Goal: Task Accomplishment & Management: Manage account settings

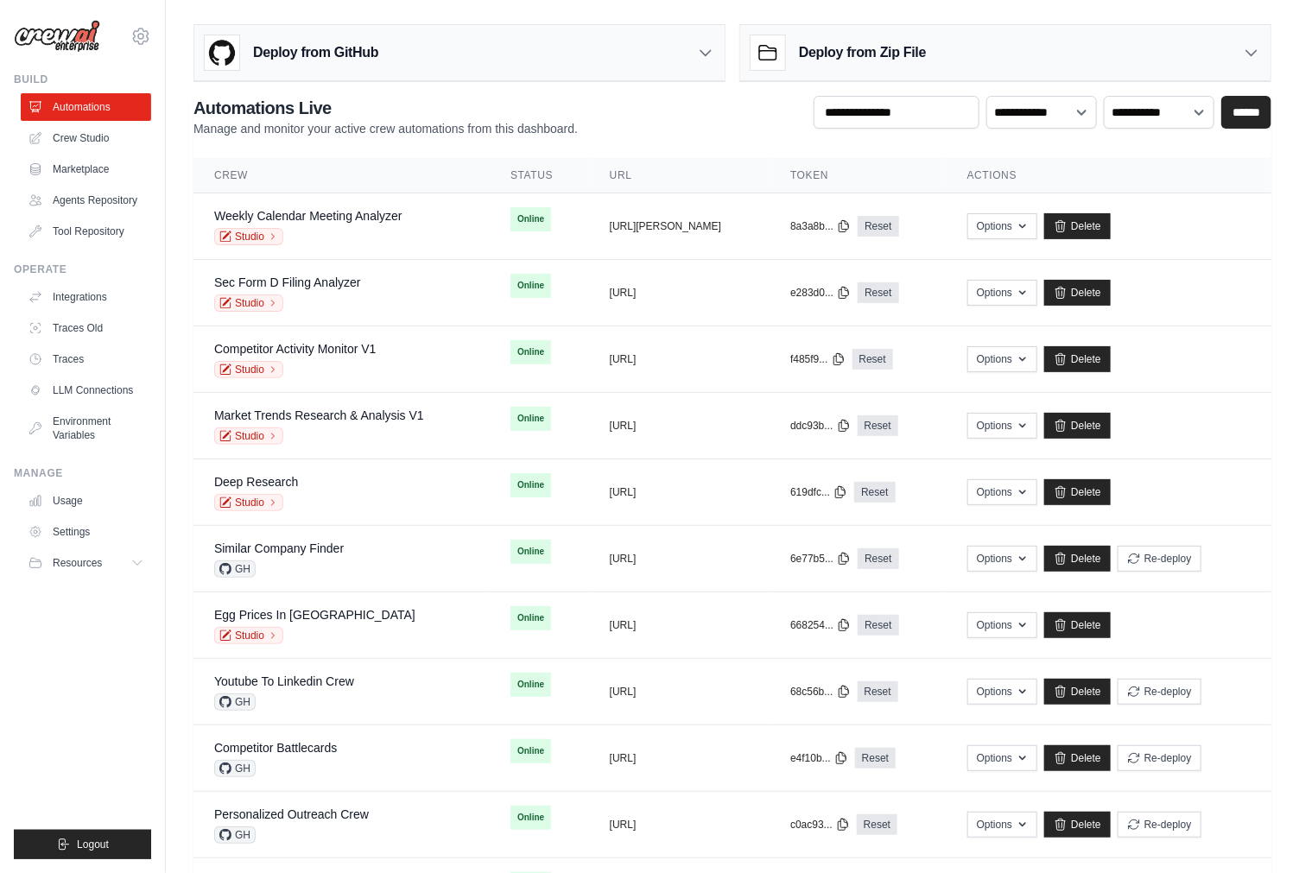
click at [163, 304] on div "[PERSON_NAME][EMAIL_ADDRESS][DOMAIN_NAME] Settings Build Automations" at bounding box center [83, 436] width 166 height 873
click at [81, 389] on link "LLM Connections" at bounding box center [87, 391] width 130 height 28
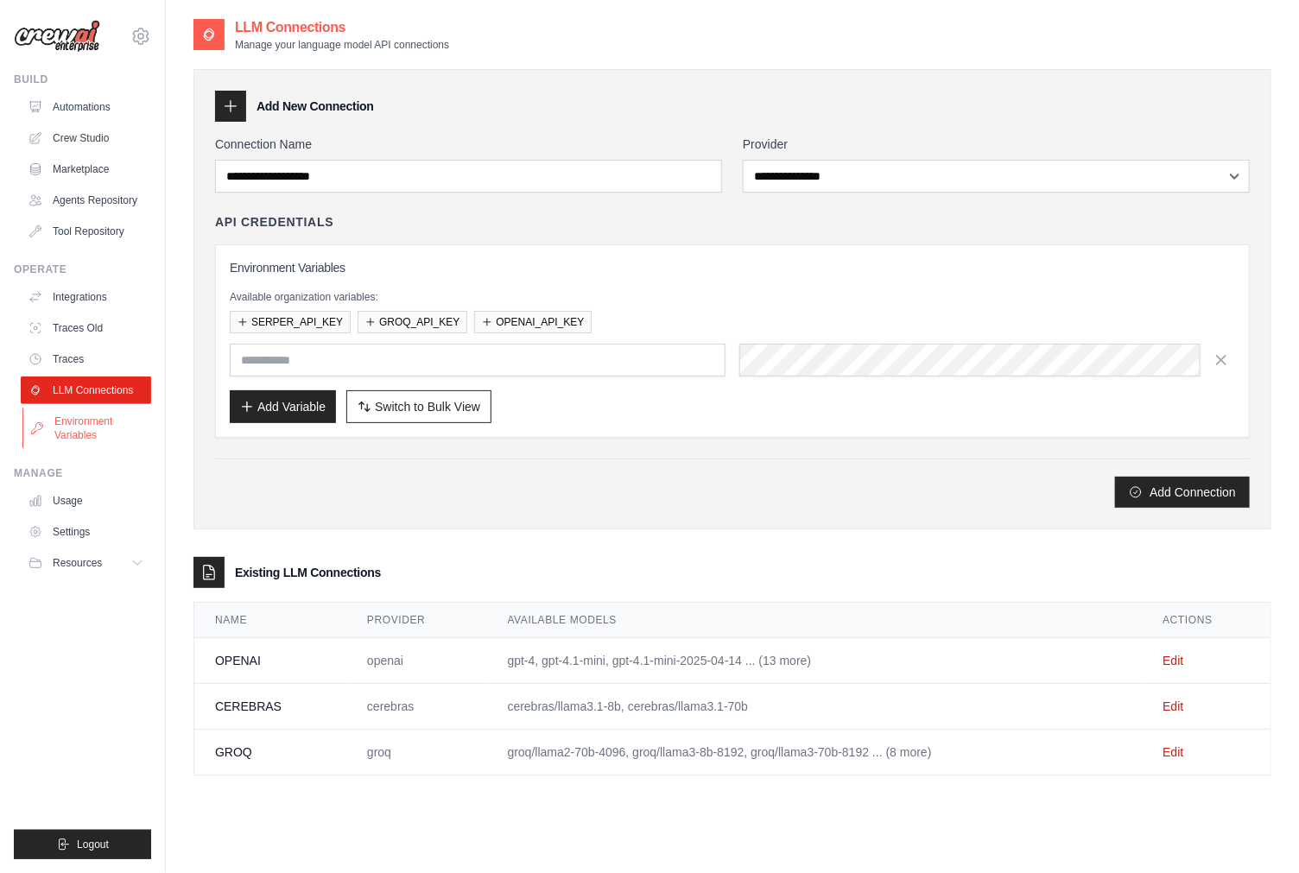
click at [73, 422] on link "Environment Variables" at bounding box center [87, 428] width 130 height 41
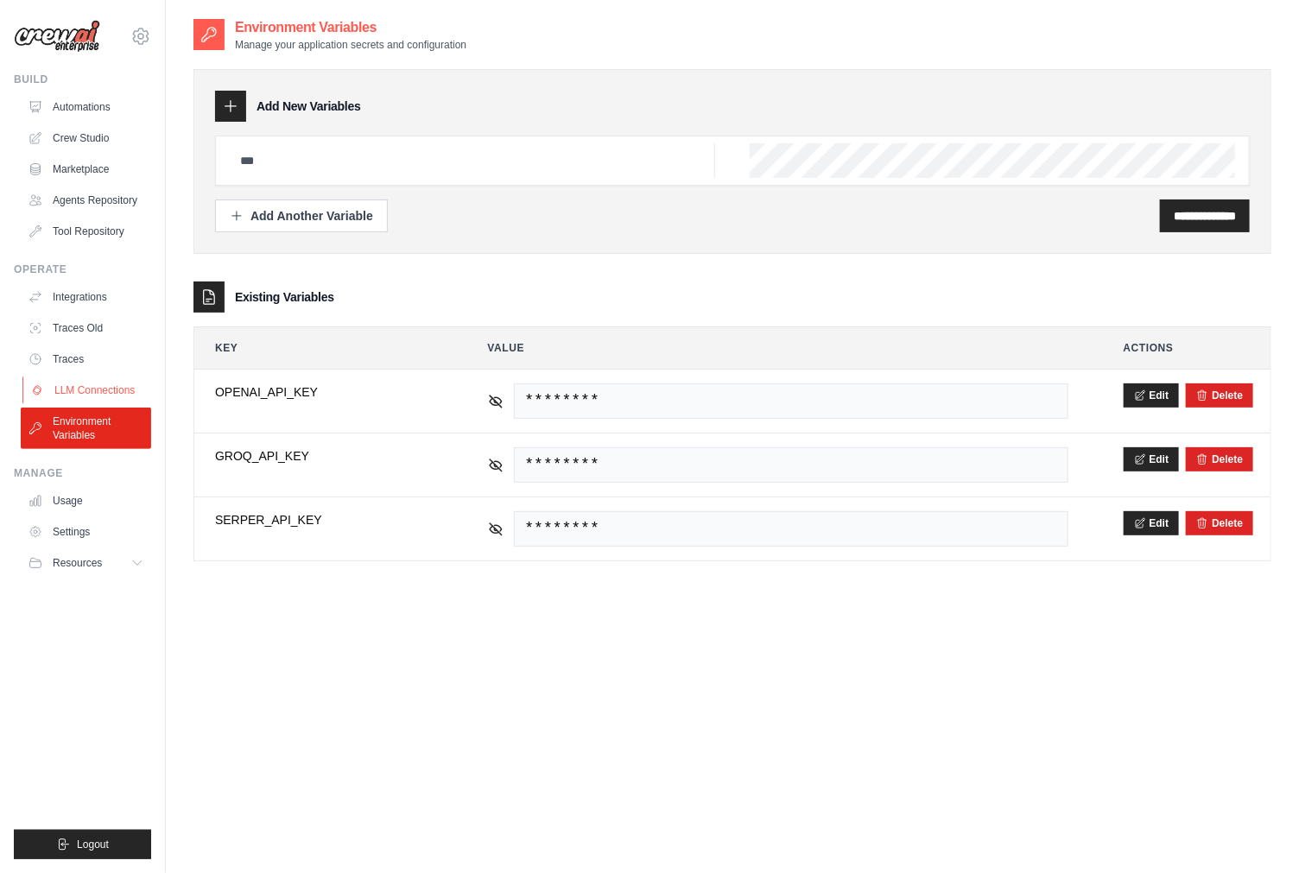
click at [84, 391] on link "LLM Connections" at bounding box center [87, 391] width 130 height 28
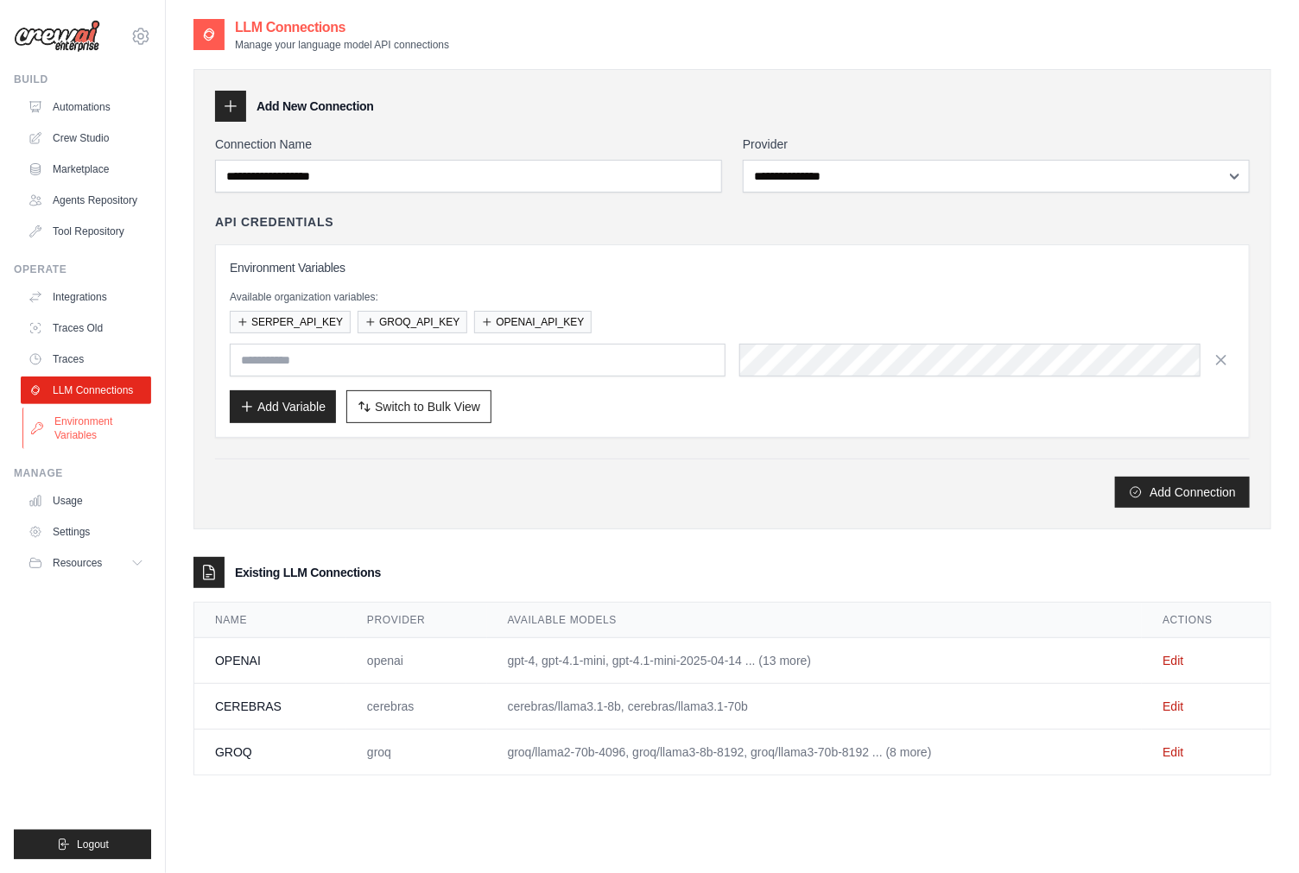
click at [82, 441] on link "Environment Variables" at bounding box center [87, 428] width 130 height 41
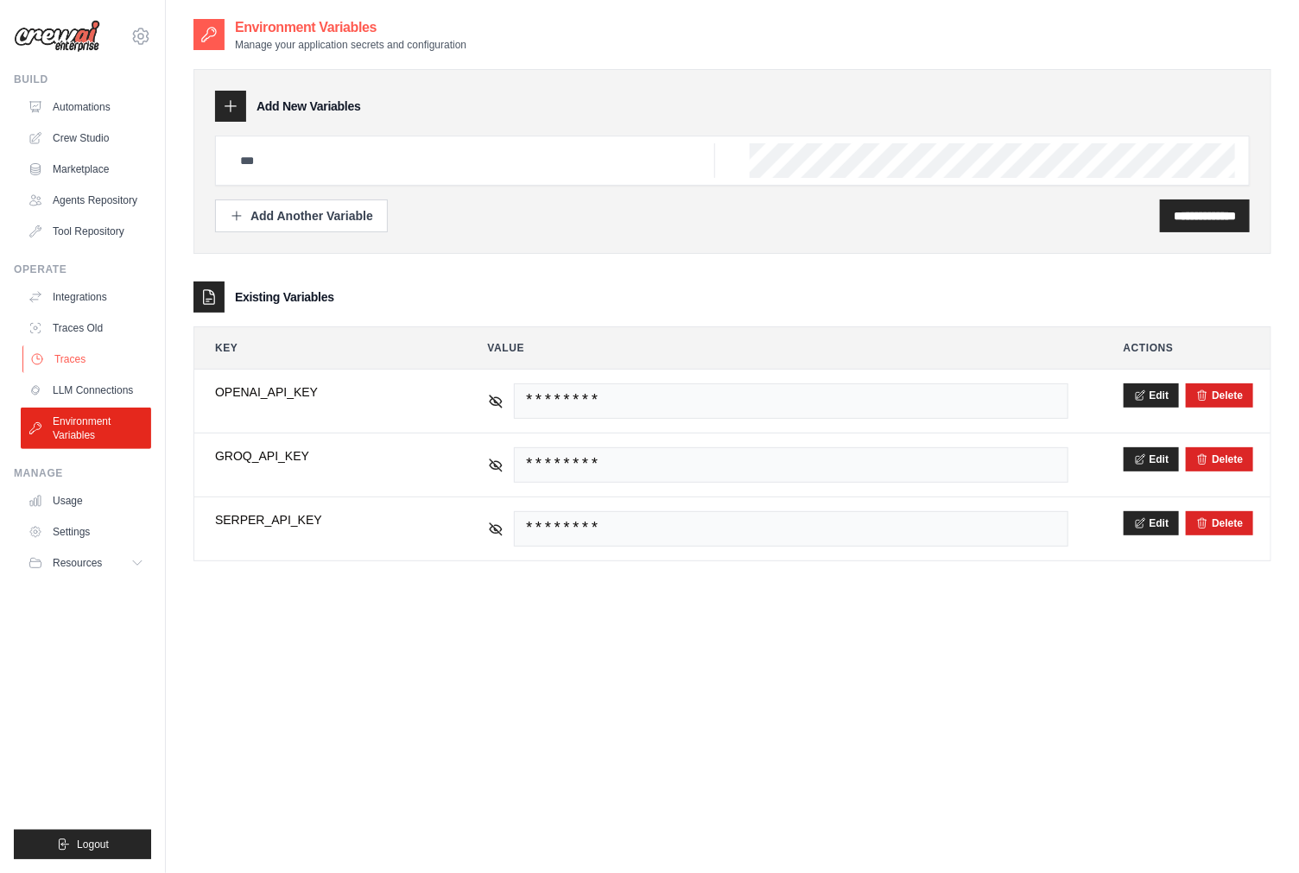
click at [84, 371] on link "Traces" at bounding box center [87, 360] width 130 height 28
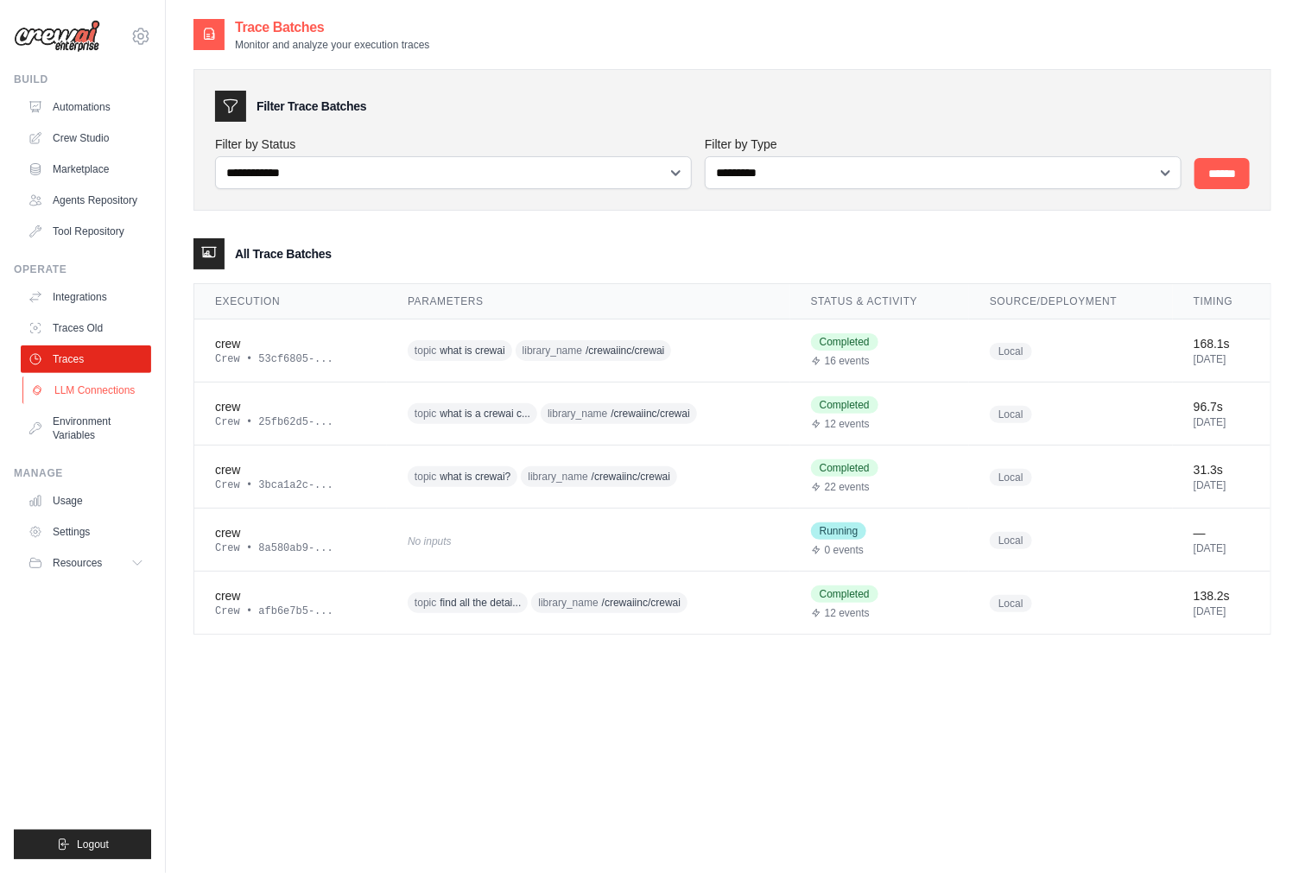
click at [87, 393] on link "LLM Connections" at bounding box center [87, 391] width 130 height 28
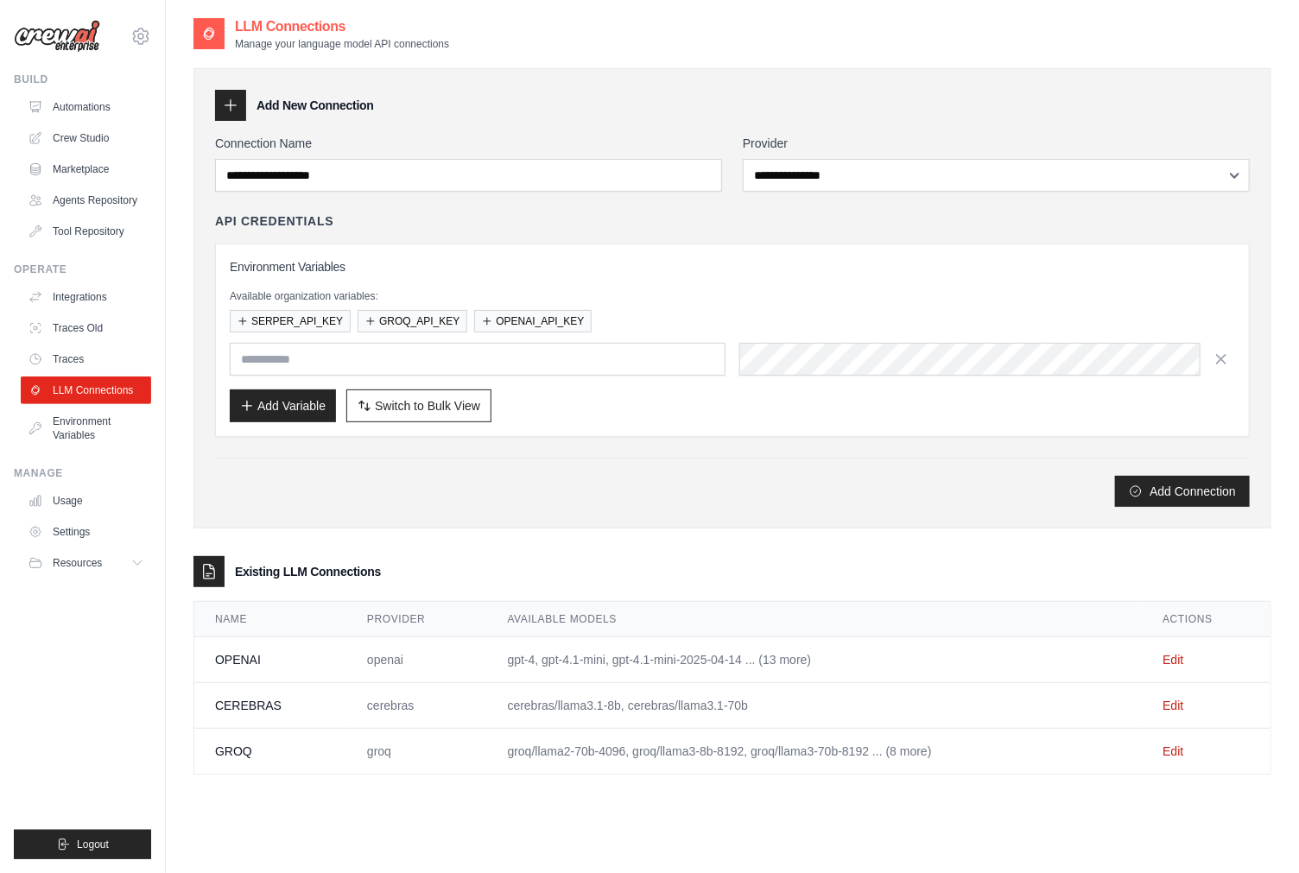
scroll to position [35, 0]
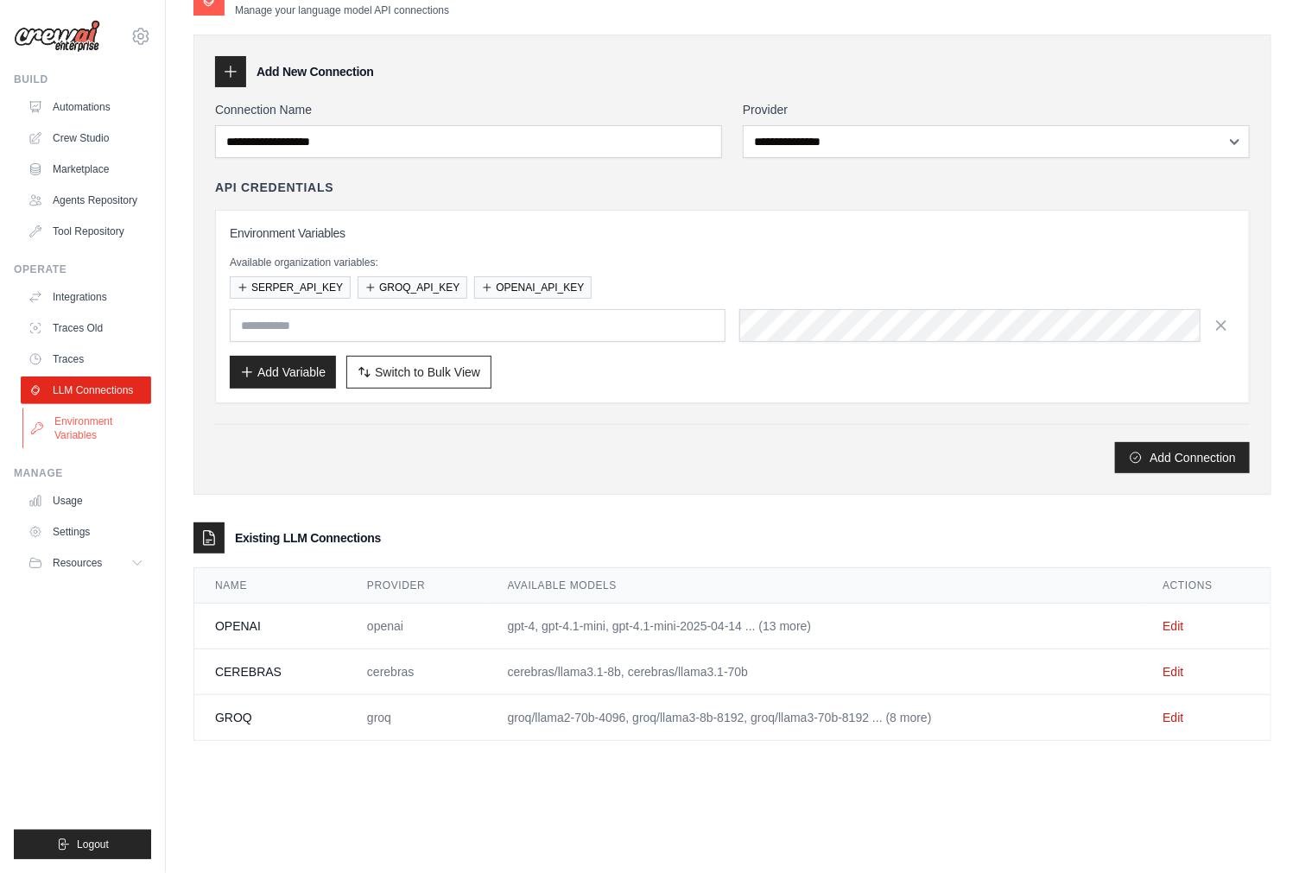
click at [97, 424] on link "Environment Variables" at bounding box center [87, 428] width 130 height 41
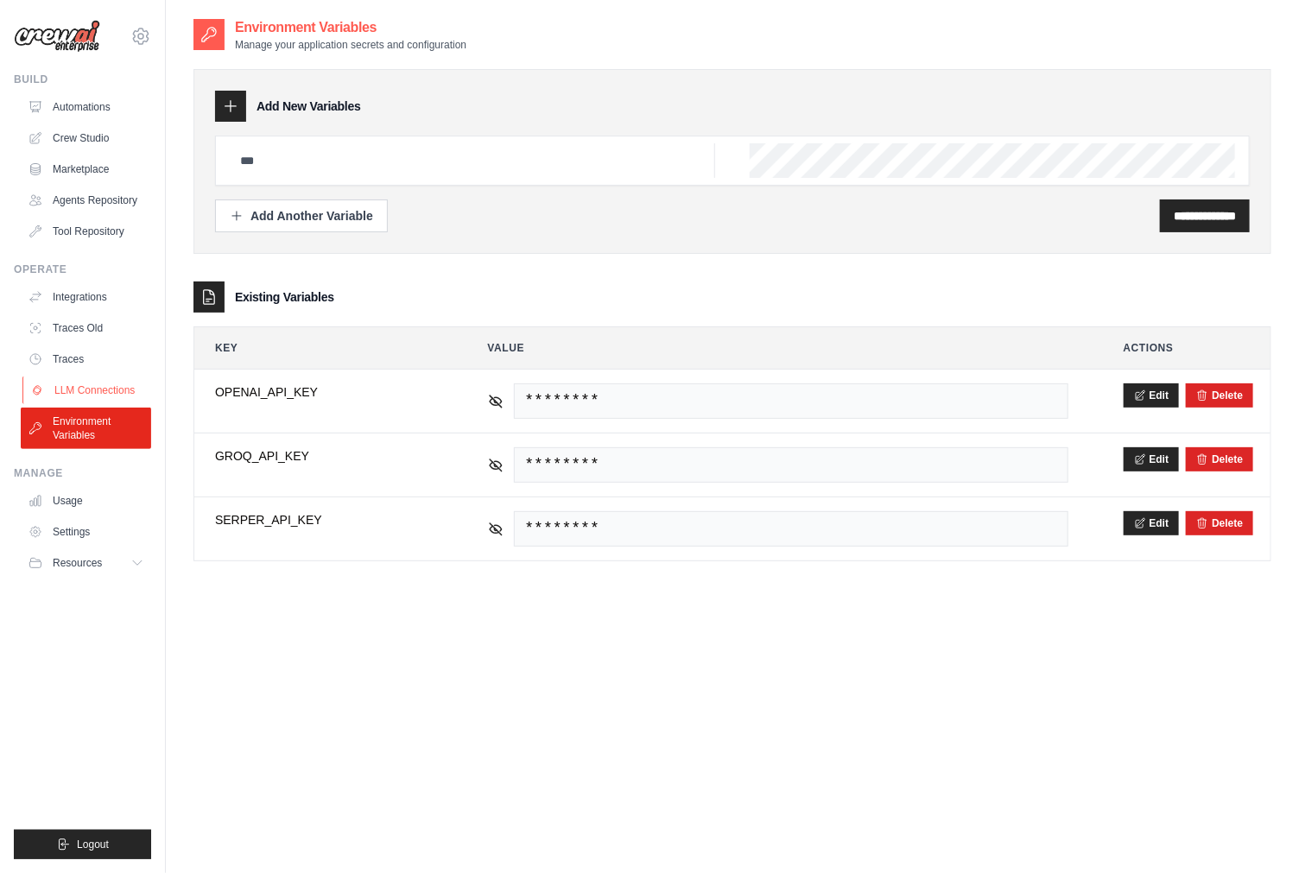
click at [112, 391] on link "LLM Connections" at bounding box center [87, 391] width 130 height 28
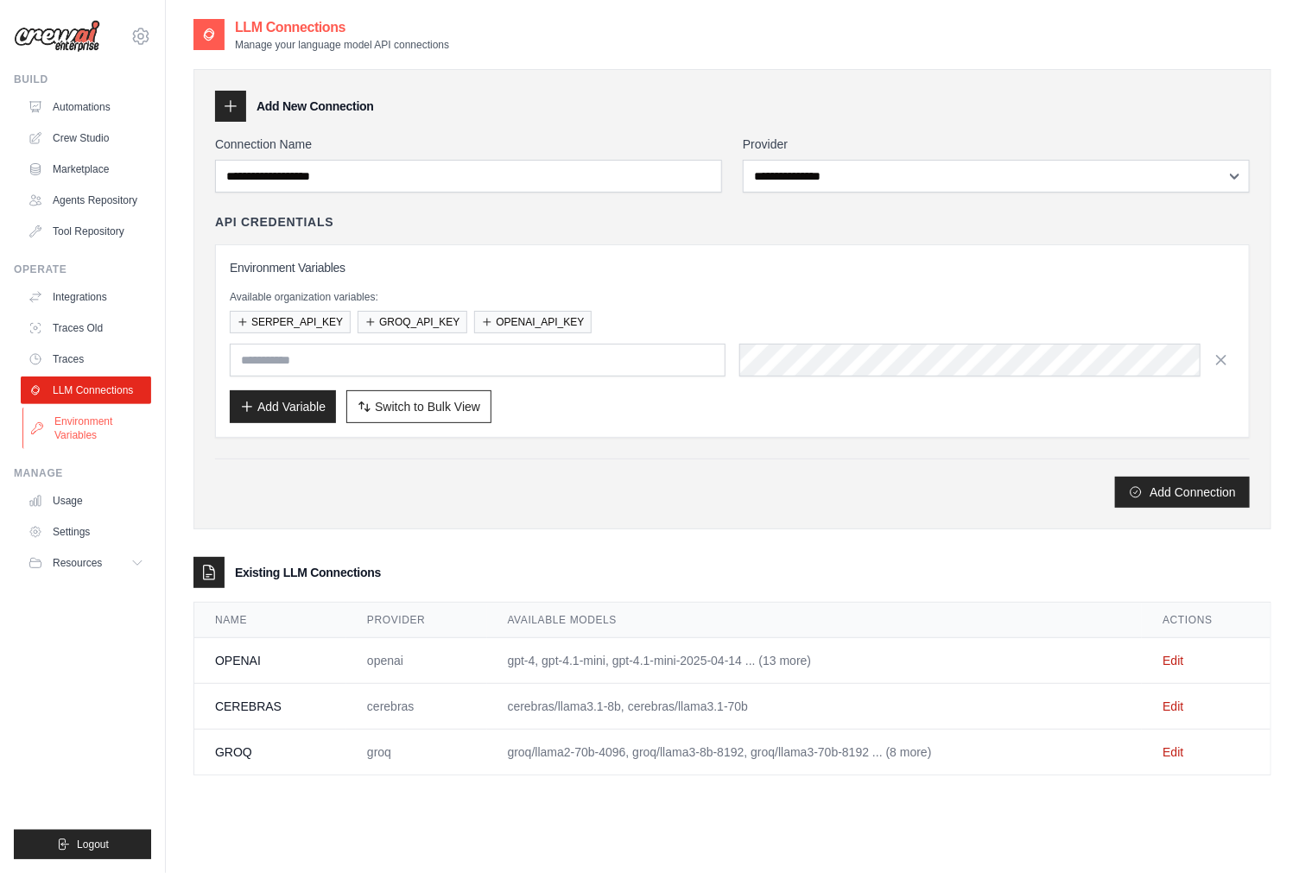
click at [106, 425] on link "Environment Variables" at bounding box center [87, 428] width 130 height 41
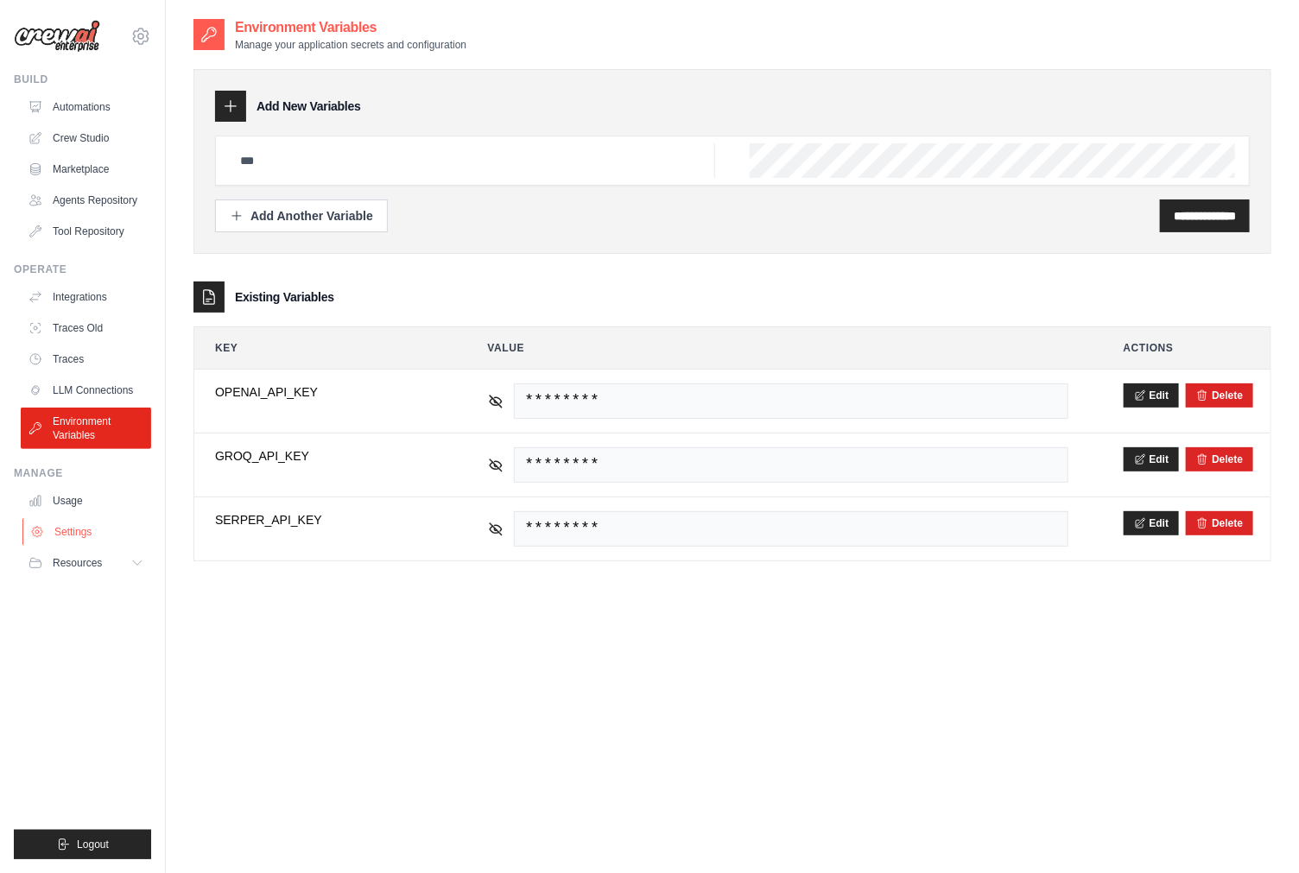
click at [68, 530] on link "Settings" at bounding box center [87, 532] width 130 height 28
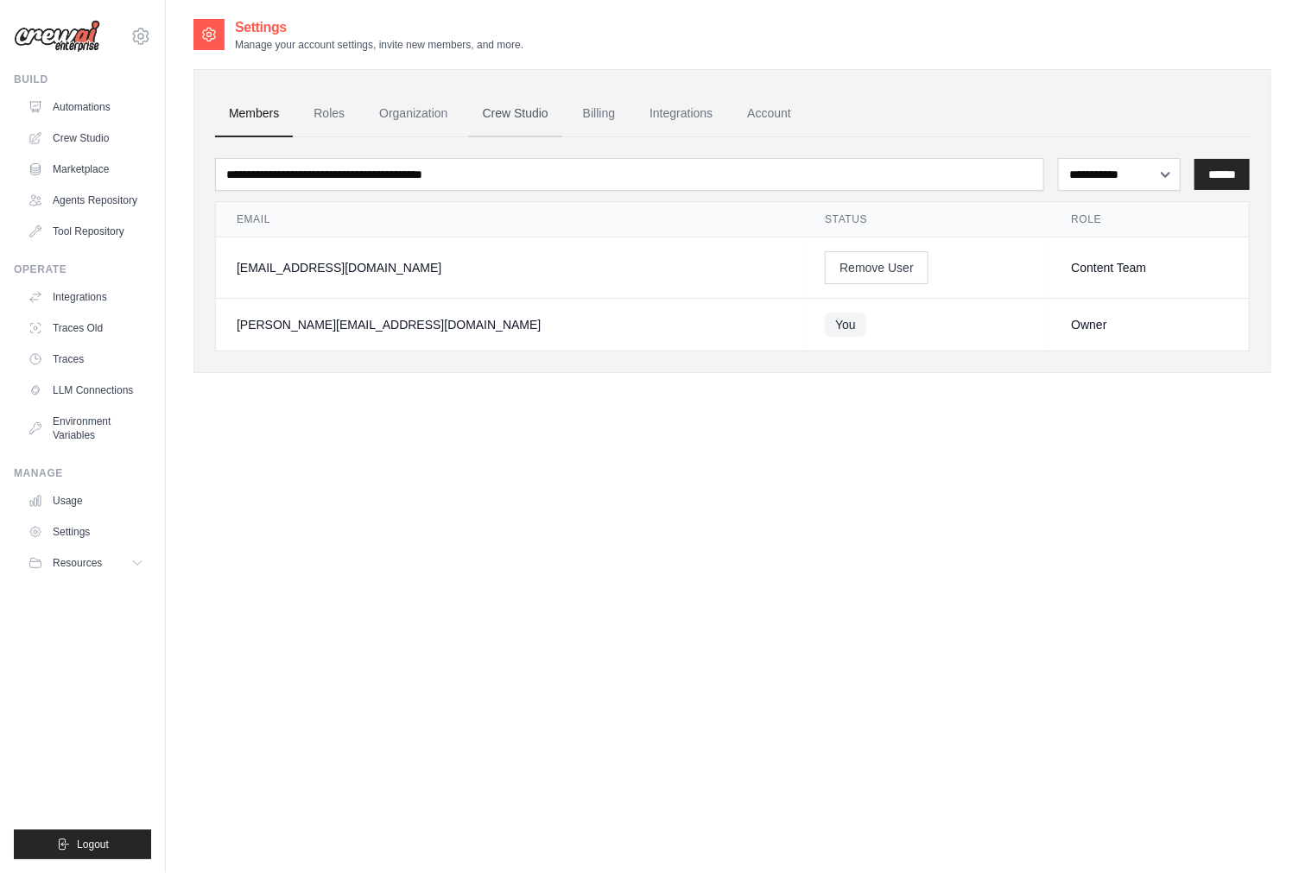
click at [524, 110] on link "Crew Studio" at bounding box center [515, 114] width 93 height 47
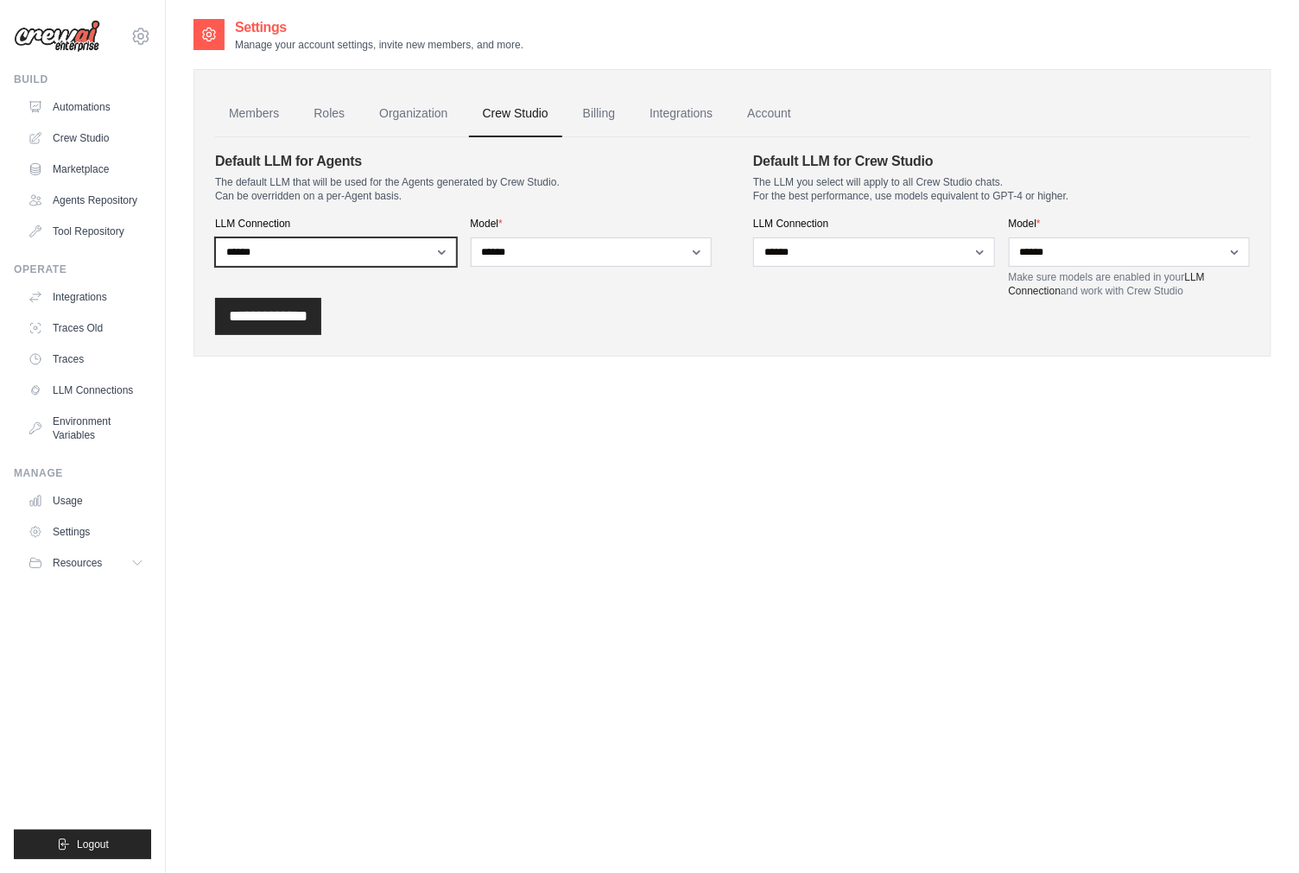
click at [372, 255] on select "**********" at bounding box center [336, 252] width 242 height 29
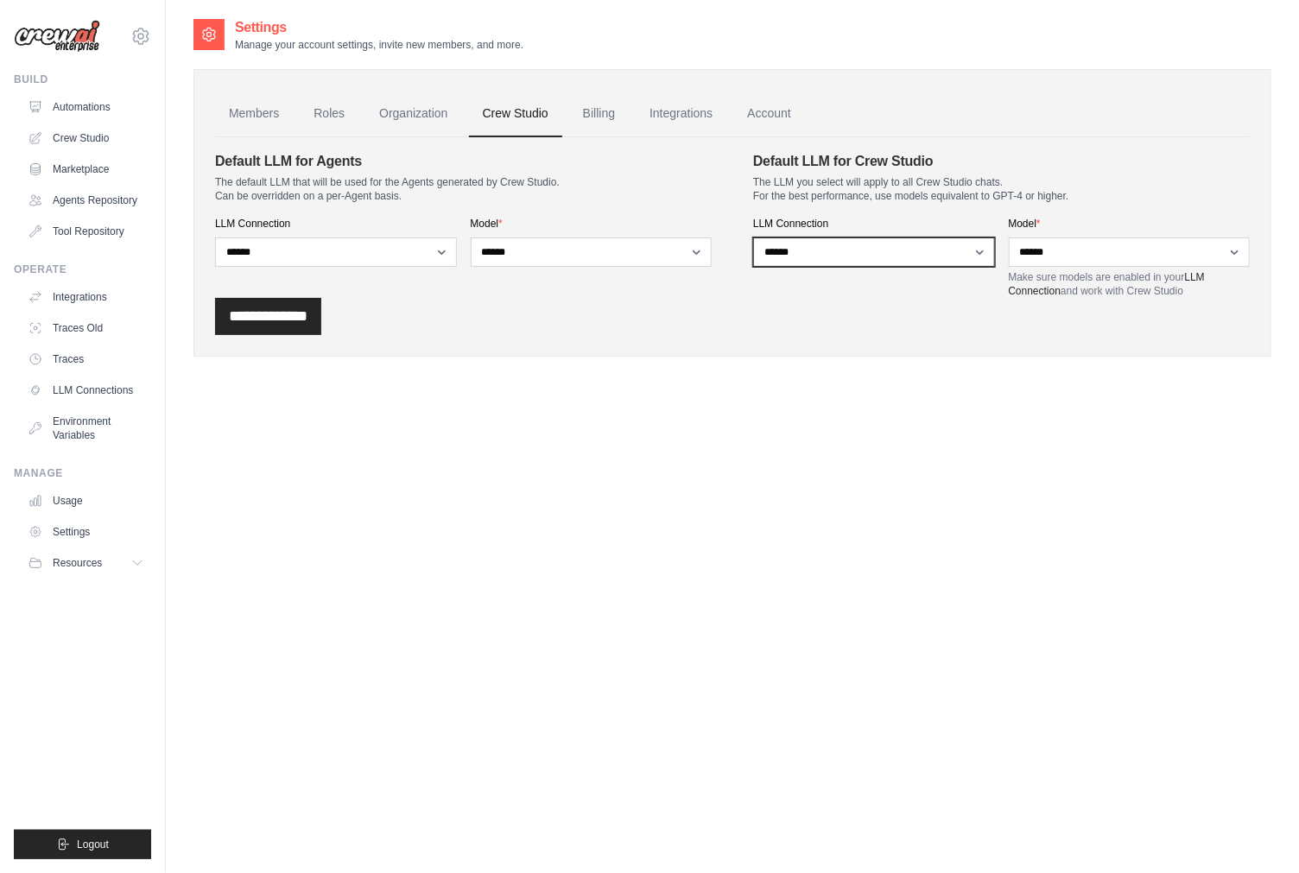
click at [854, 248] on select "**********" at bounding box center [874, 252] width 242 height 29
click at [600, 117] on link "Billing" at bounding box center [599, 114] width 60 height 47
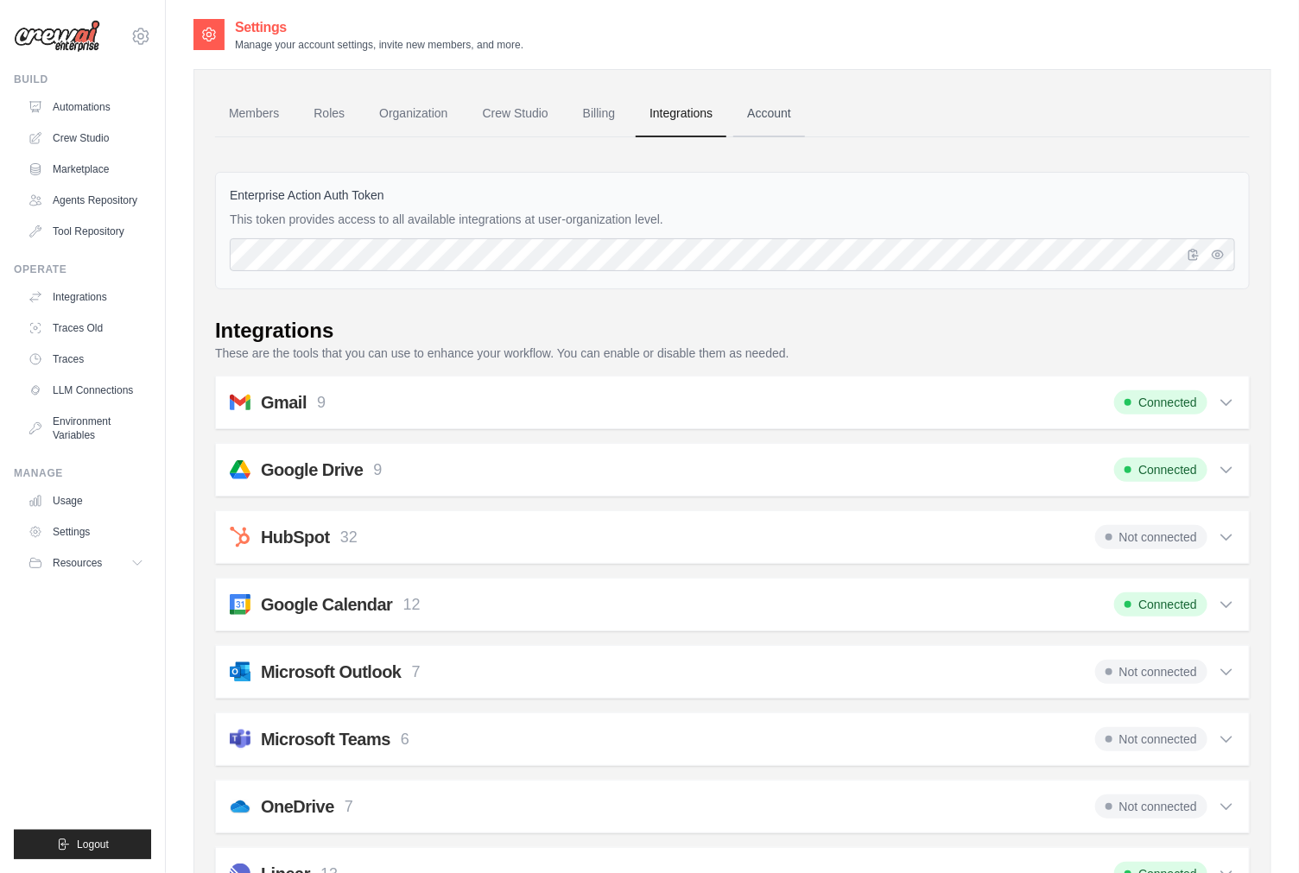
click at [784, 111] on link "Account" at bounding box center [769, 114] width 72 height 47
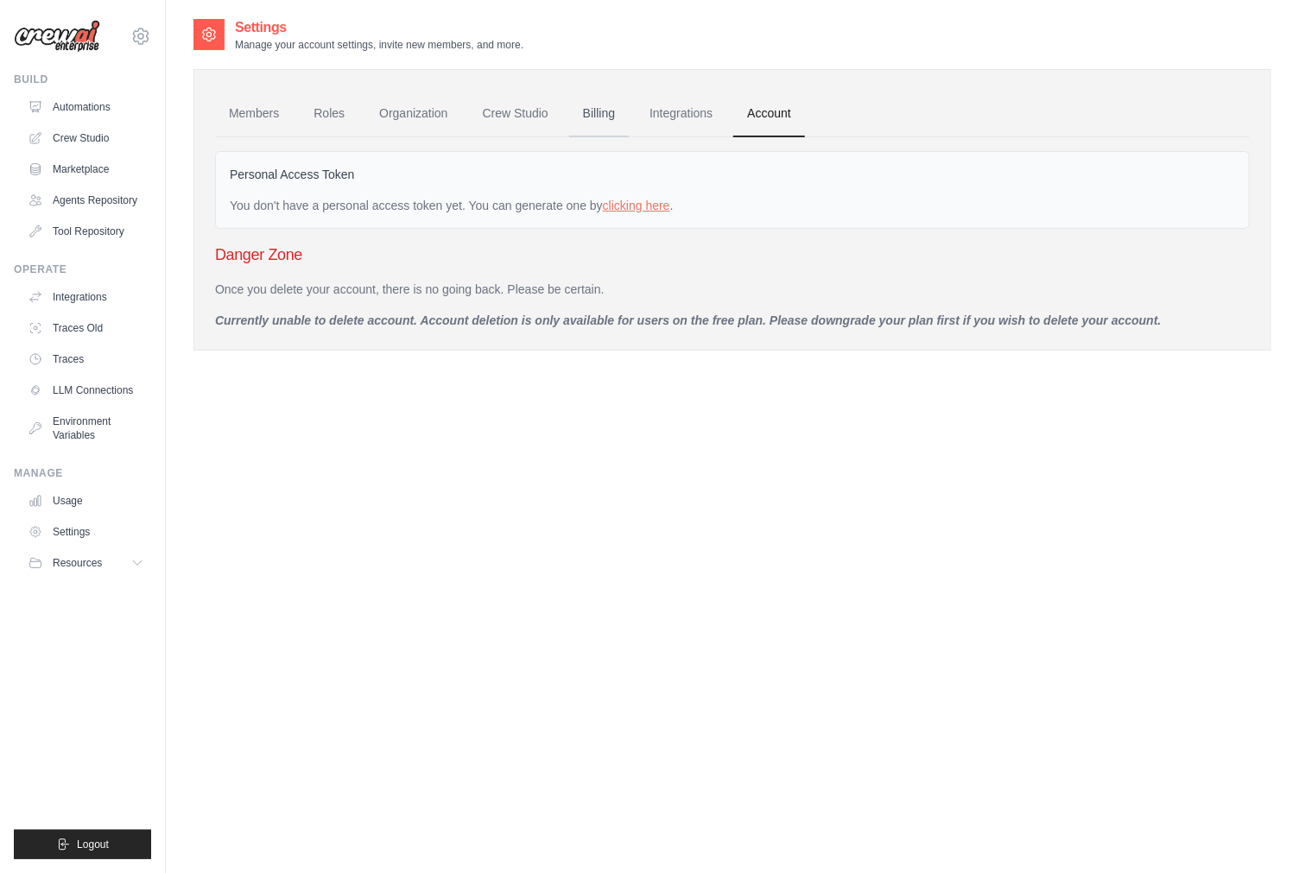
click at [606, 111] on link "Billing" at bounding box center [599, 114] width 60 height 47
click at [507, 117] on link "Crew Studio" at bounding box center [515, 114] width 93 height 47
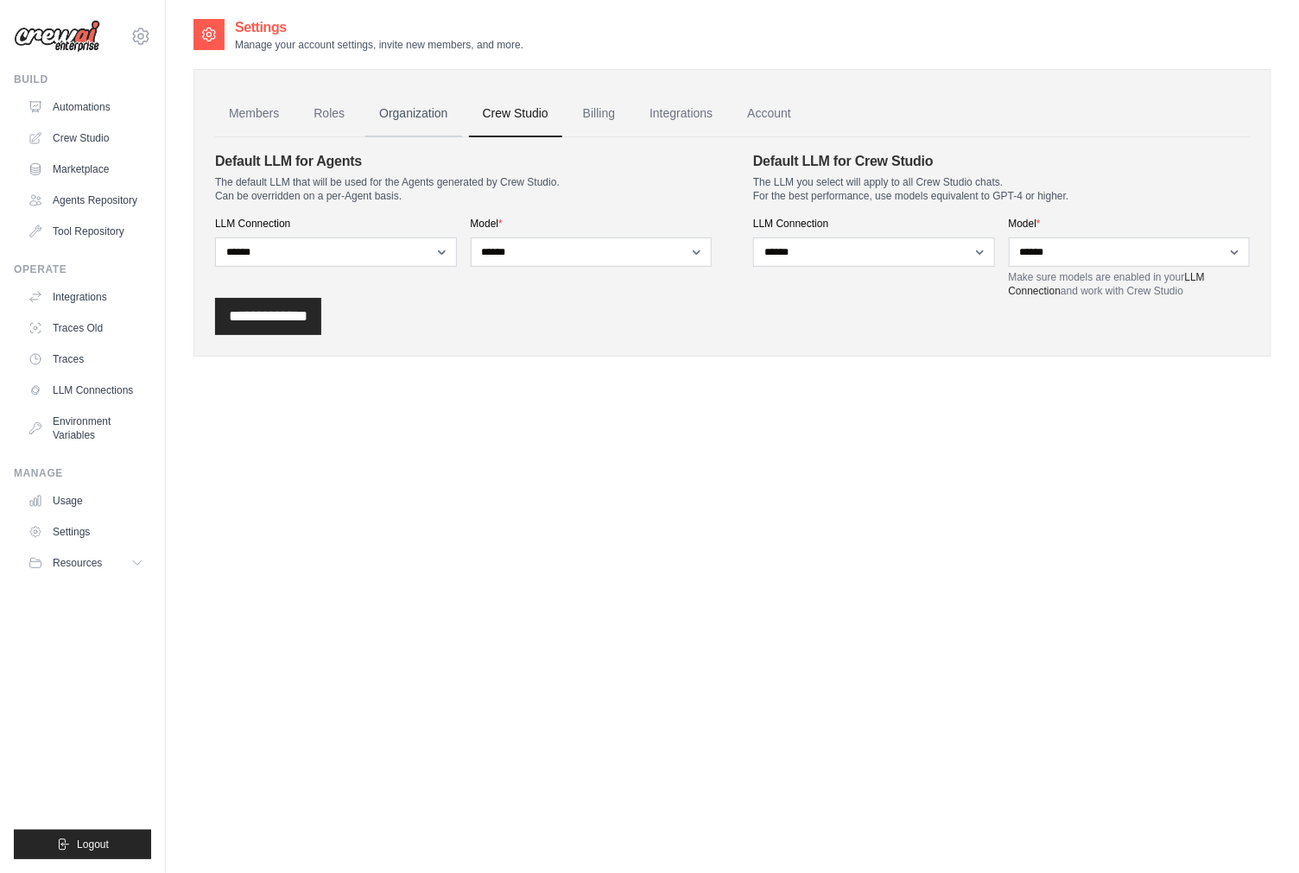
click at [408, 117] on link "Organization" at bounding box center [413, 114] width 96 height 47
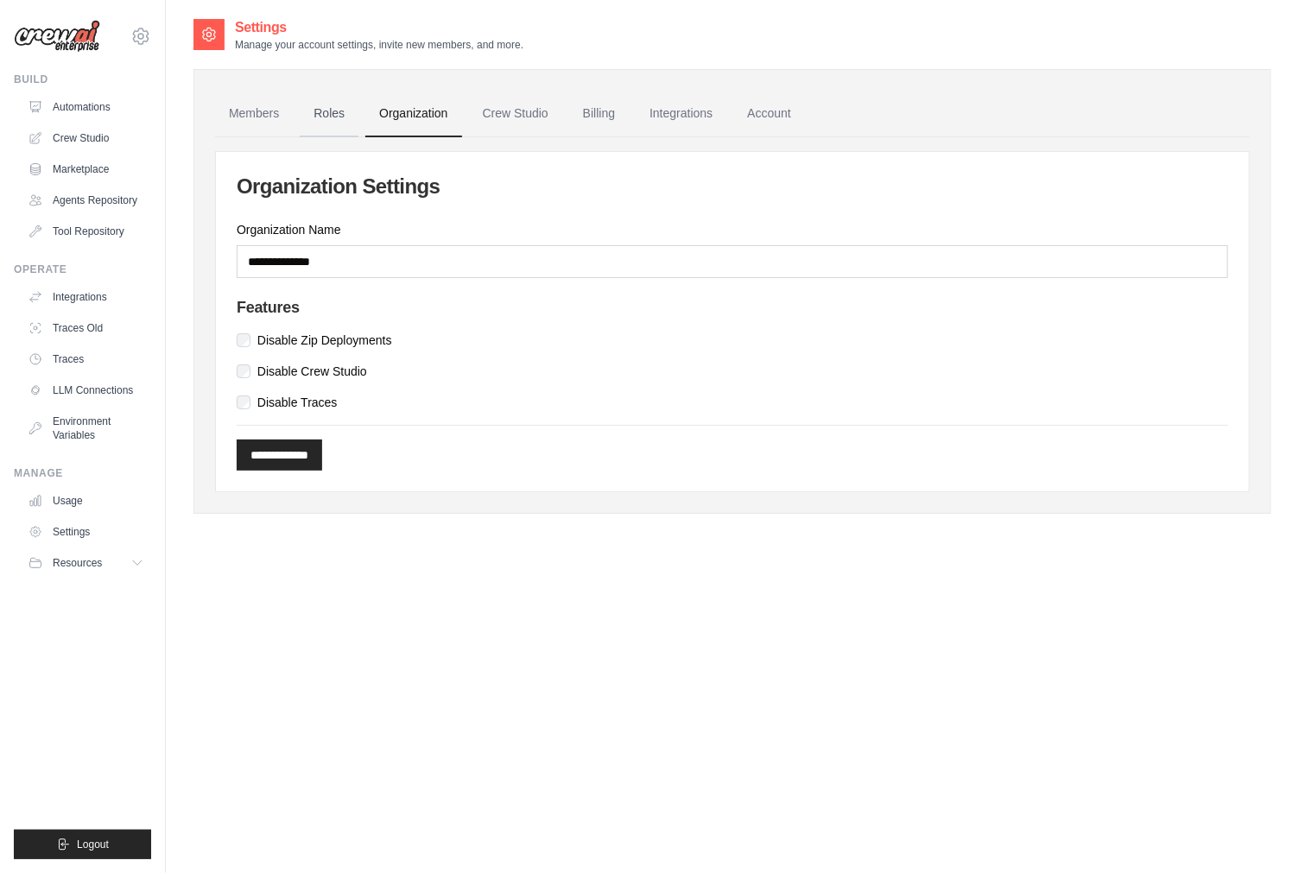
click at [330, 109] on link "Roles" at bounding box center [329, 114] width 59 height 47
